Goal: Information Seeking & Learning: Learn about a topic

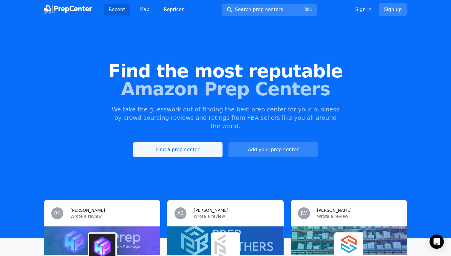
click at [183, 142] on link "Find a prep center" at bounding box center [177, 149] width 89 height 15
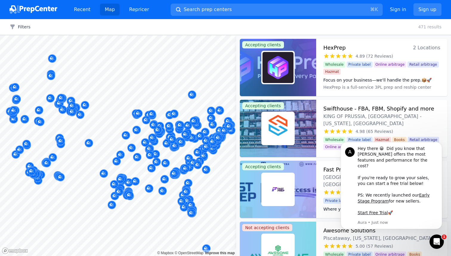
click at [166, 163] on div at bounding box center [185, 162] width 115 height 5
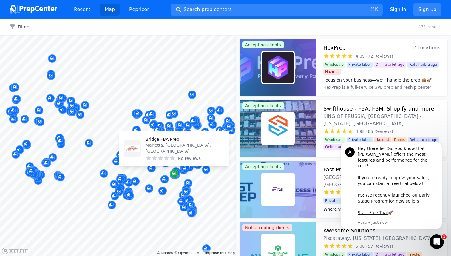
click at [174, 172] on icon "Map marker" at bounding box center [173, 173] width 3 height 3
click at [164, 142] on p "Bridge FBA Prep" at bounding box center [185, 139] width 79 height 6
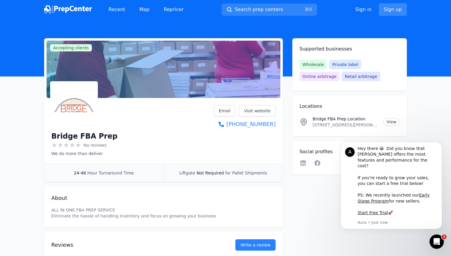
click at [393, 8] on link "Sign up" at bounding box center [393, 9] width 28 height 13
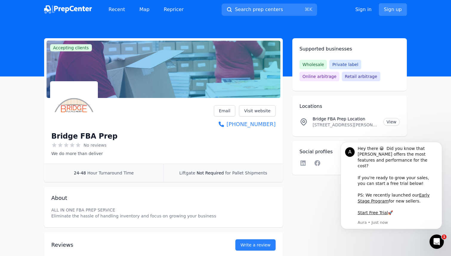
click at [396, 11] on link "Sign up" at bounding box center [393, 9] width 28 height 13
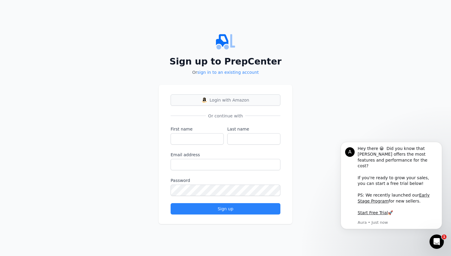
click at [218, 101] on span "Login with Amazon" at bounding box center [230, 100] width 40 height 6
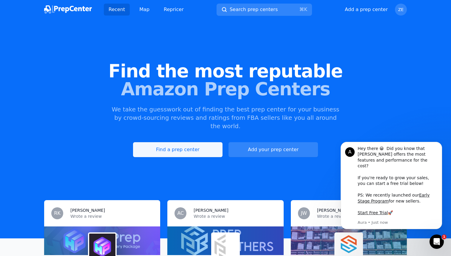
click at [165, 147] on link "Find a prep center" at bounding box center [177, 149] width 89 height 15
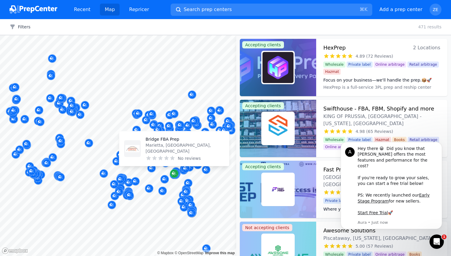
click at [176, 174] on icon "Map marker" at bounding box center [174, 173] width 5 height 6
click at [166, 142] on p "Bridge FBA Prep" at bounding box center [185, 139] width 79 height 6
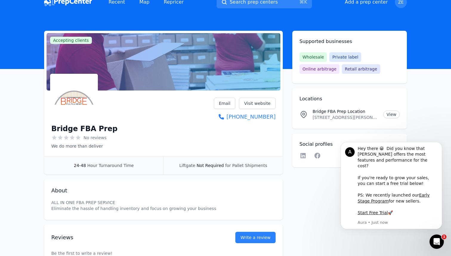
scroll to position [3, 0]
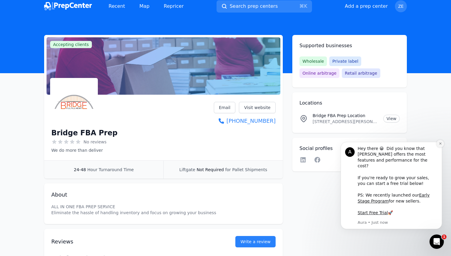
click at [441, 145] on icon "Dismiss notification" at bounding box center [440, 143] width 3 height 3
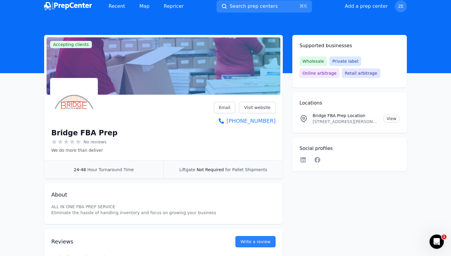
scroll to position [0, 0]
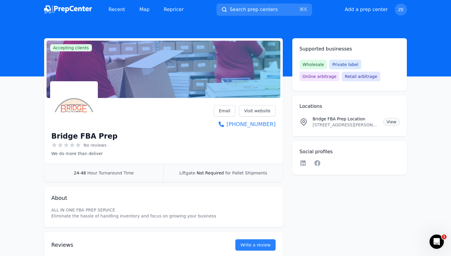
click at [390, 121] on link "View" at bounding box center [391, 122] width 16 height 8
